Goal: Information Seeking & Learning: Learn about a topic

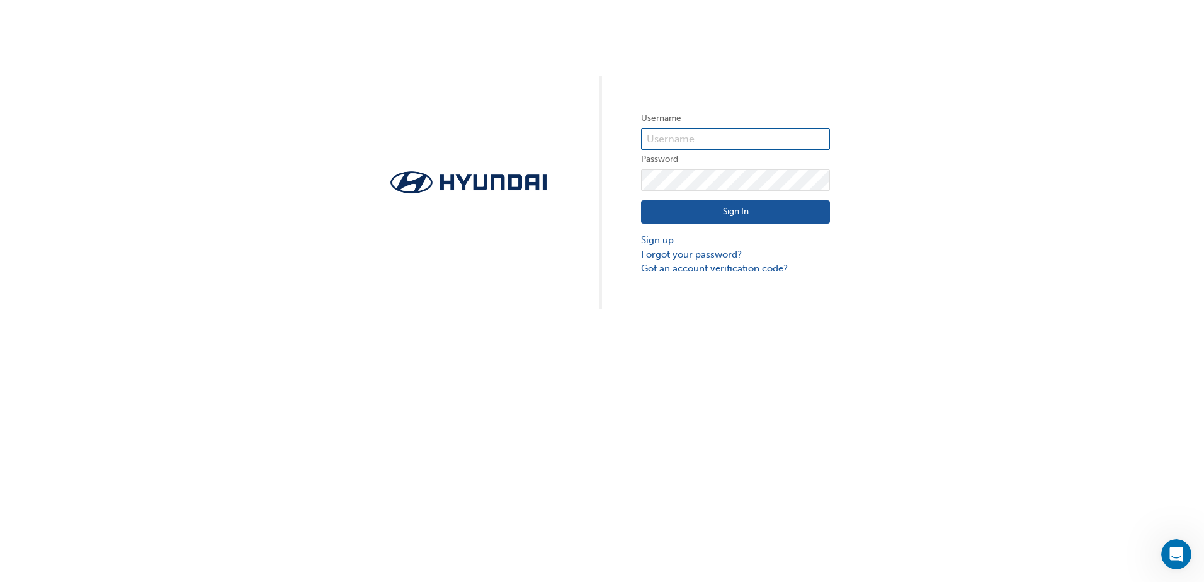
type input "35433"
click at [468, 261] on div "Username 35433 Password Sign In Sign up Forgot your password? Got an account ve…" at bounding box center [602, 154] width 1204 height 309
click at [767, 214] on button "Sign In" at bounding box center [735, 212] width 189 height 24
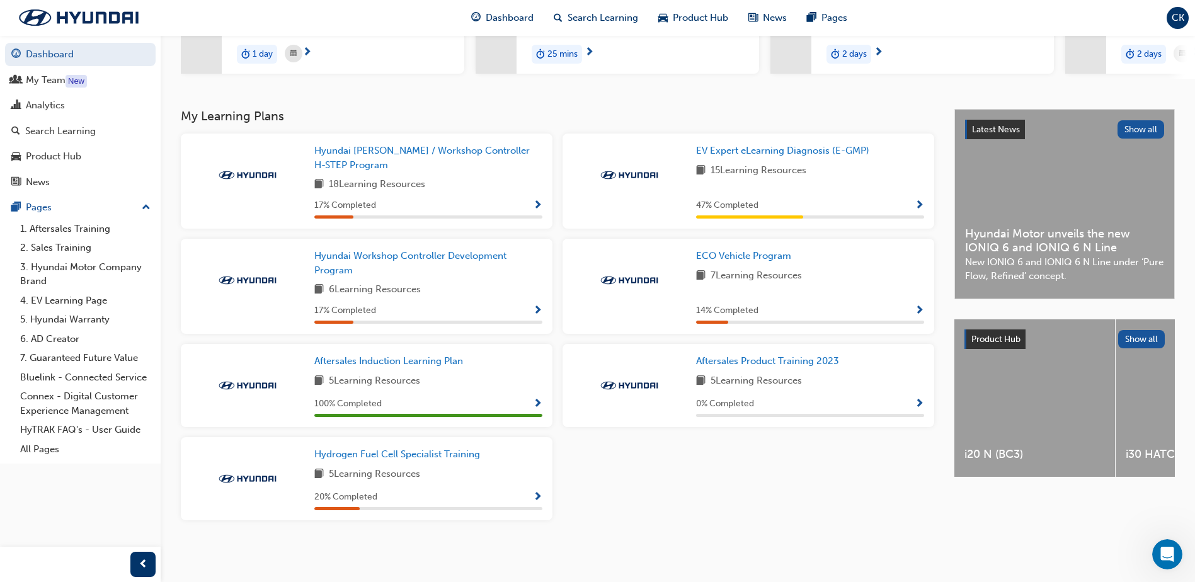
scroll to position [203, 0]
click at [843, 145] on span "EV Expert eLearning Diagnosis (E-GMP)" at bounding box center [782, 150] width 173 height 11
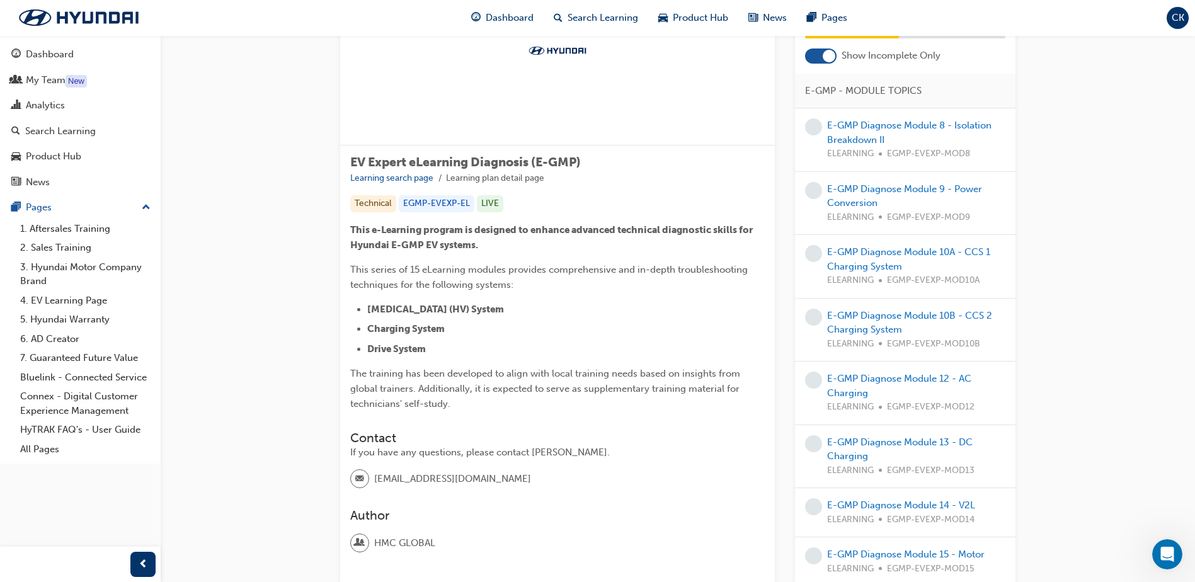
scroll to position [126, 0]
